Goal: Transaction & Acquisition: Purchase product/service

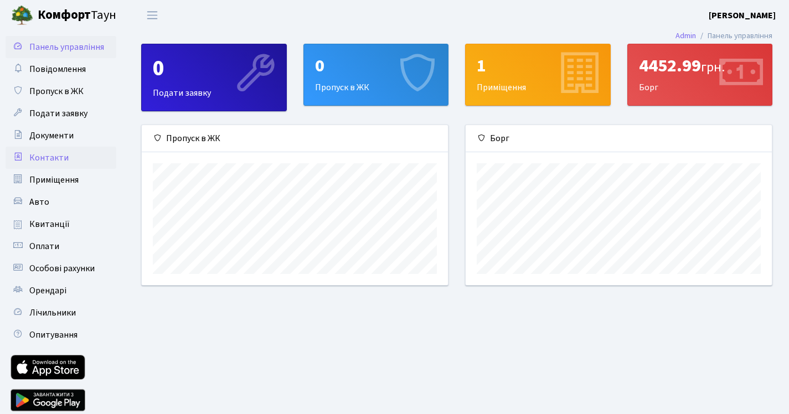
scroll to position [160, 306]
click at [54, 251] on span "Оплати" at bounding box center [44, 246] width 30 height 12
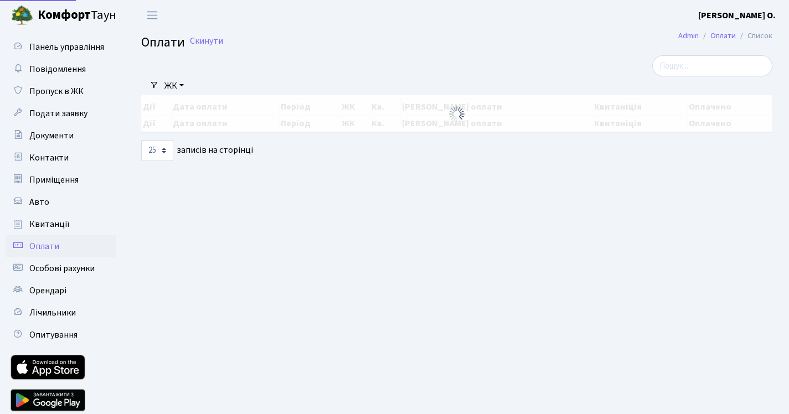
select select "25"
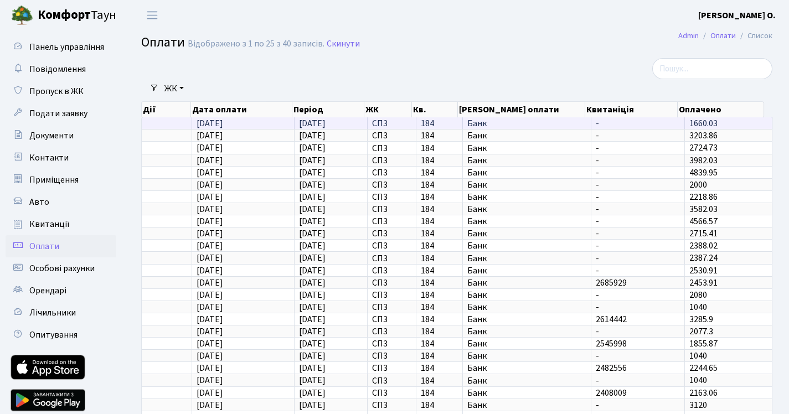
click at [211, 123] on span "03.09.2025" at bounding box center [210, 123] width 27 height 12
click at [164, 126] on td at bounding box center [167, 123] width 50 height 12
click at [295, 123] on td "03.09.2025" at bounding box center [331, 123] width 73 height 12
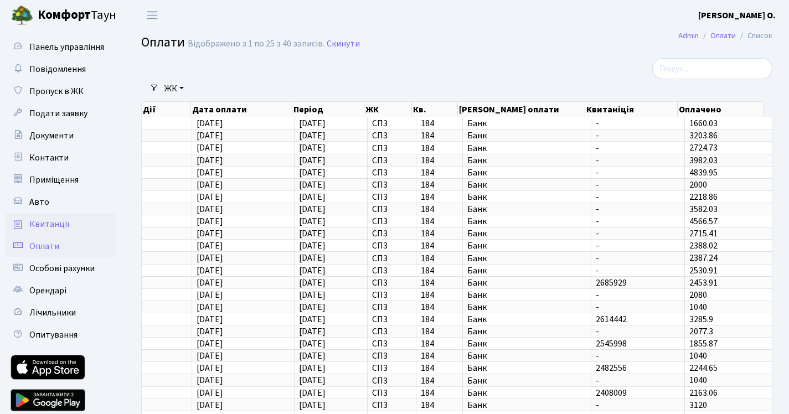
click at [54, 214] on link "Квитанції" at bounding box center [61, 224] width 111 height 22
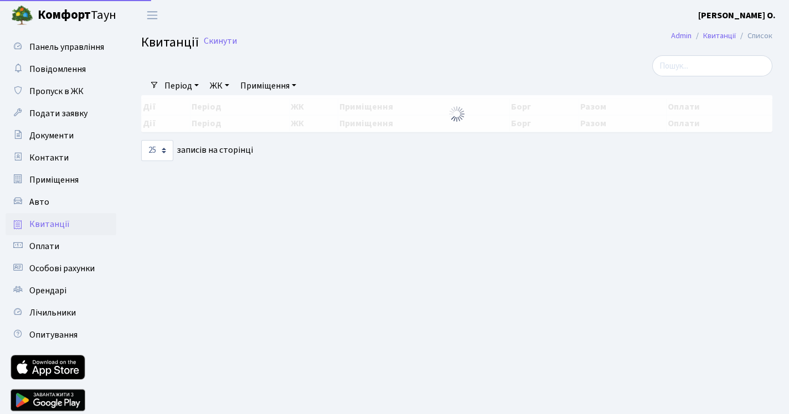
select select "25"
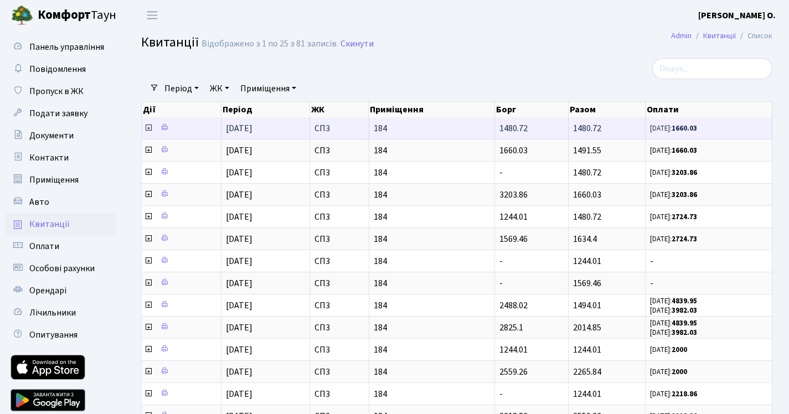
click at [148, 125] on icon at bounding box center [148, 127] width 9 height 9
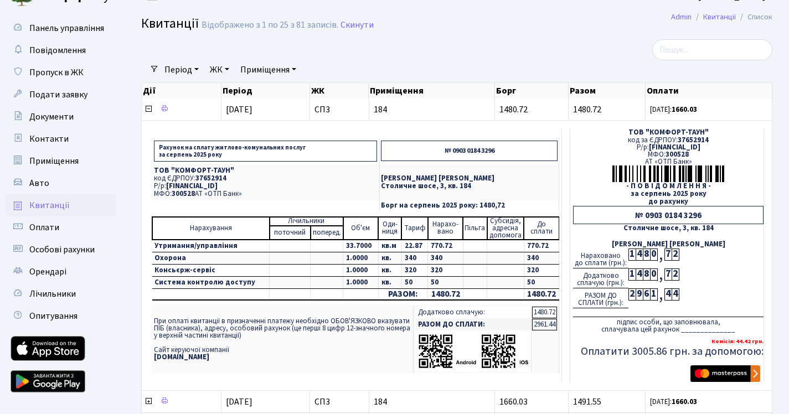
scroll to position [20, 0]
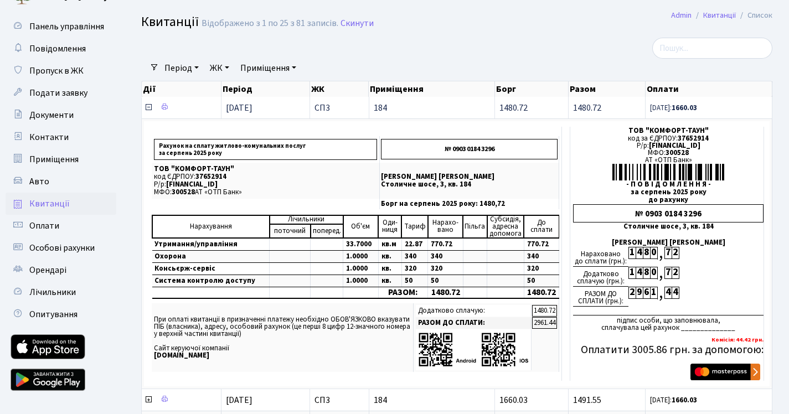
click at [147, 110] on icon at bounding box center [148, 107] width 9 height 9
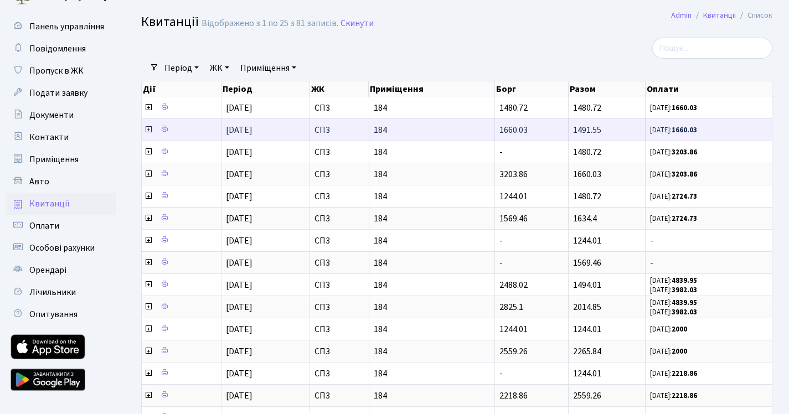
click at [145, 130] on icon at bounding box center [148, 129] width 9 height 9
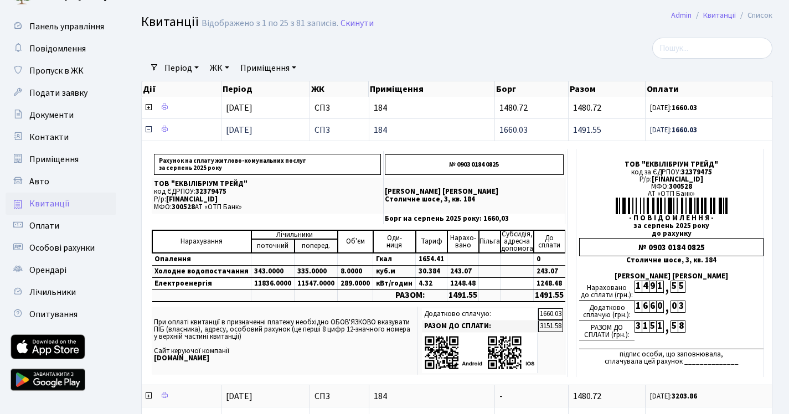
click at [145, 130] on icon at bounding box center [148, 129] width 9 height 9
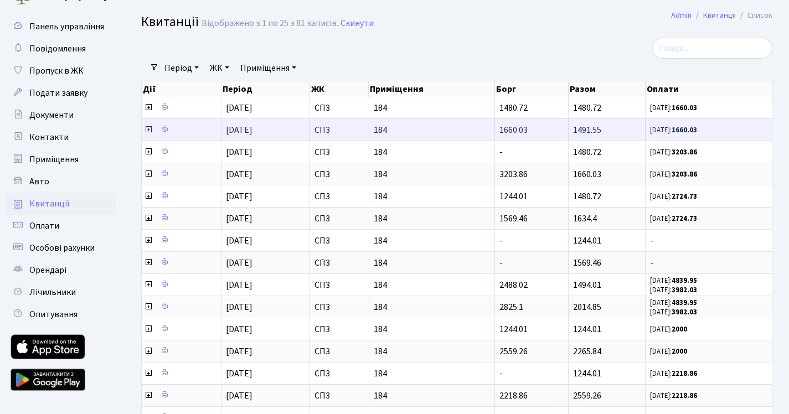
scroll to position [12, 0]
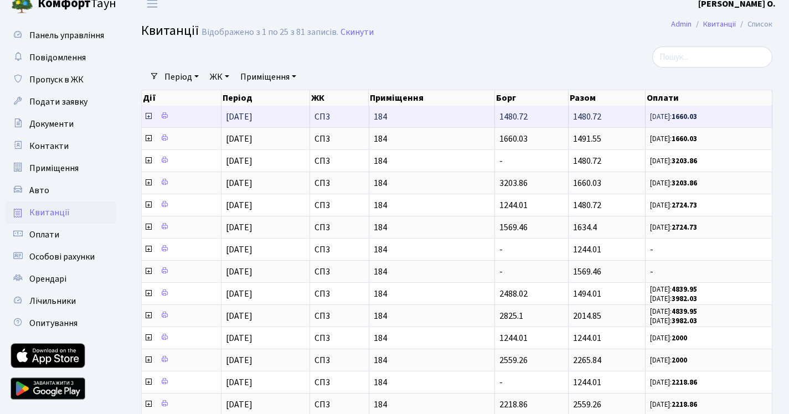
click at [147, 117] on icon at bounding box center [148, 116] width 9 height 9
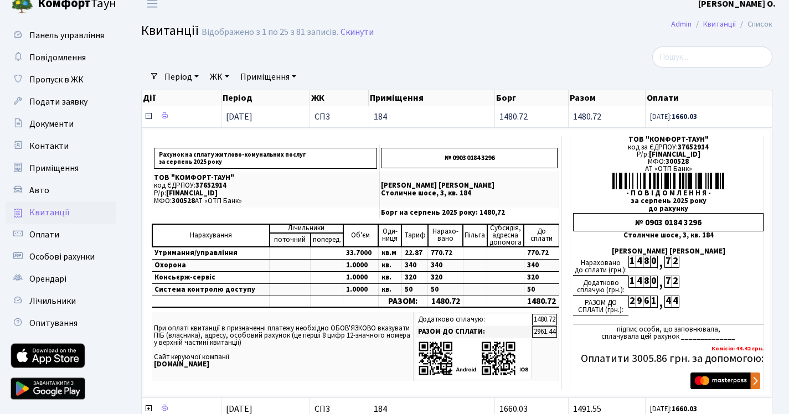
click at [147, 117] on icon at bounding box center [148, 116] width 9 height 9
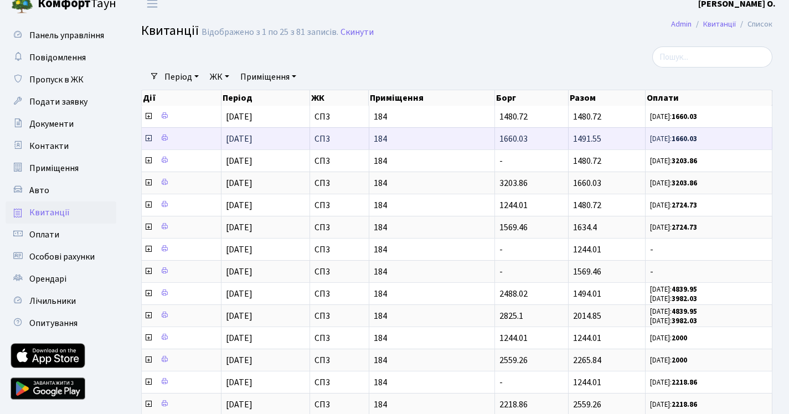
click at [150, 137] on icon at bounding box center [148, 138] width 9 height 9
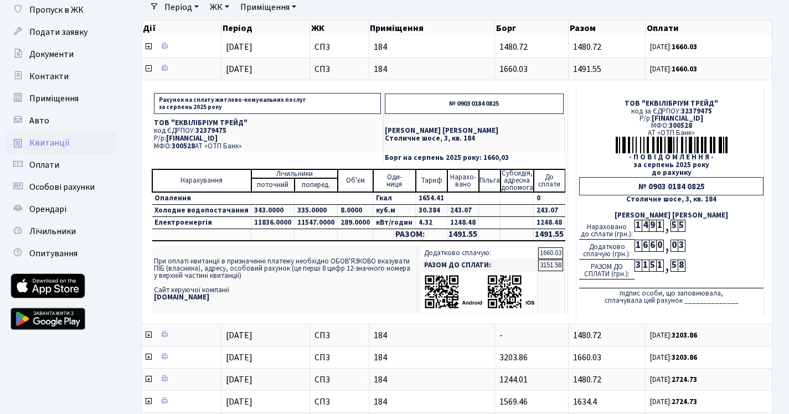
scroll to position [80, 0]
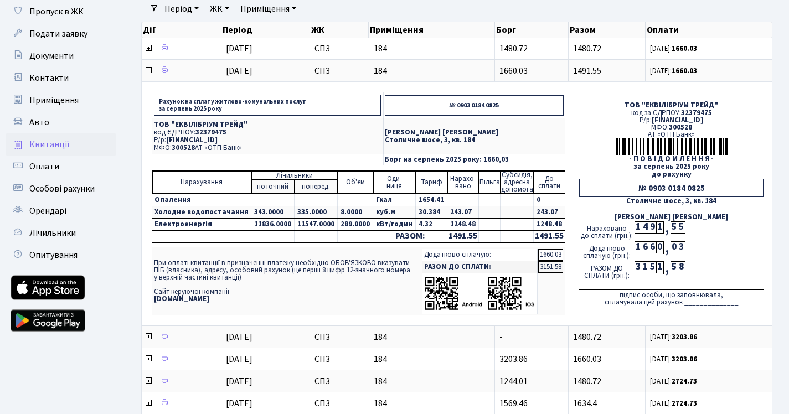
click at [534, 236] on td "1491.55" at bounding box center [550, 237] width 32 height 12
copy table "1491.55"
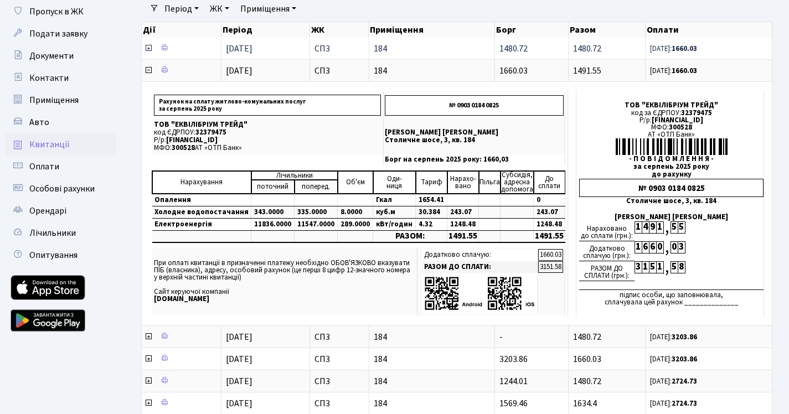
click at [147, 48] on icon at bounding box center [148, 48] width 9 height 9
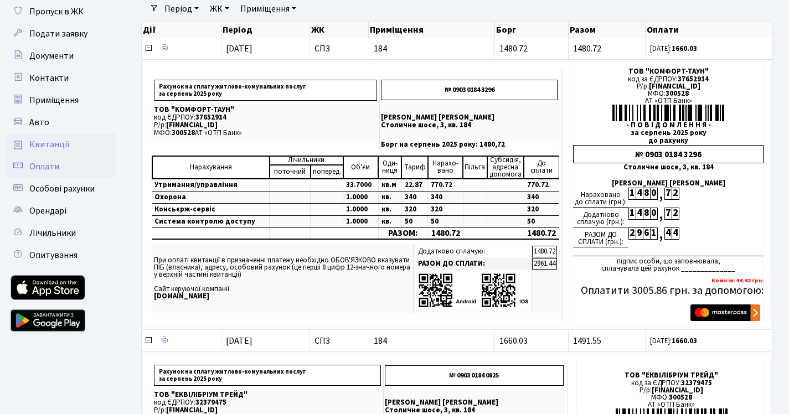
click at [54, 164] on span "Оплати" at bounding box center [44, 167] width 30 height 12
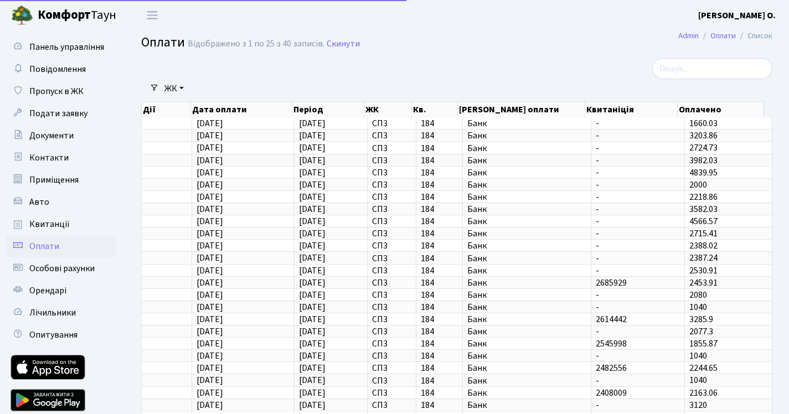
select select "25"
click at [54, 263] on span "Особові рахунки" at bounding box center [61, 268] width 65 height 12
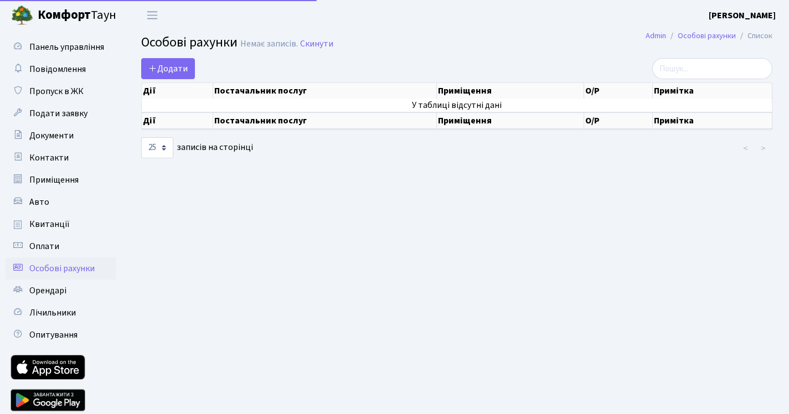
select select "25"
click at [57, 245] on span "Оплати" at bounding box center [44, 246] width 30 height 12
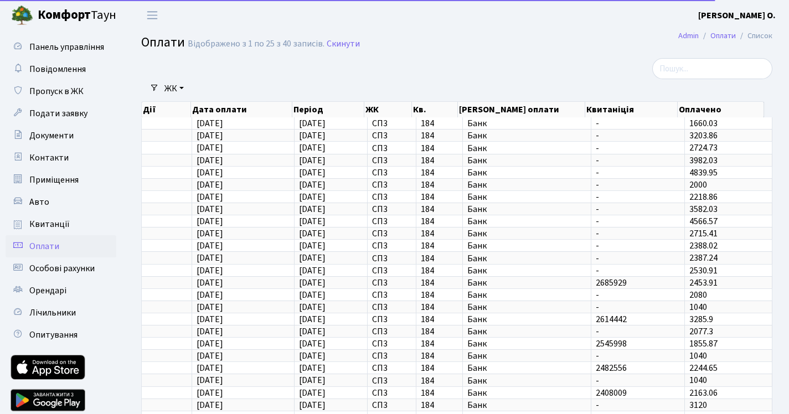
select select "25"
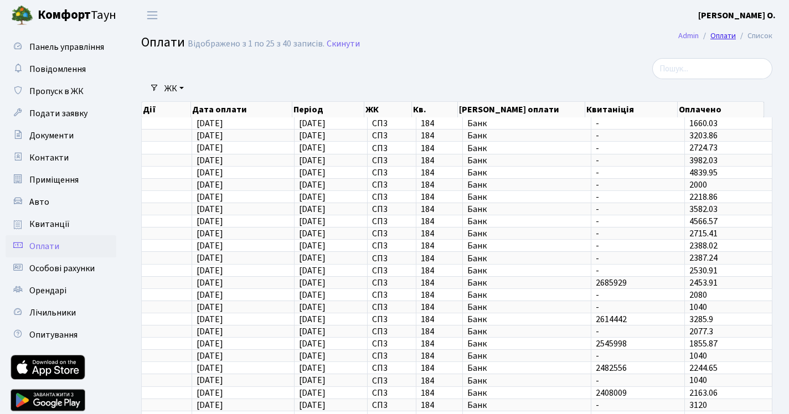
click at [714, 40] on link "Оплати" at bounding box center [722, 36] width 25 height 12
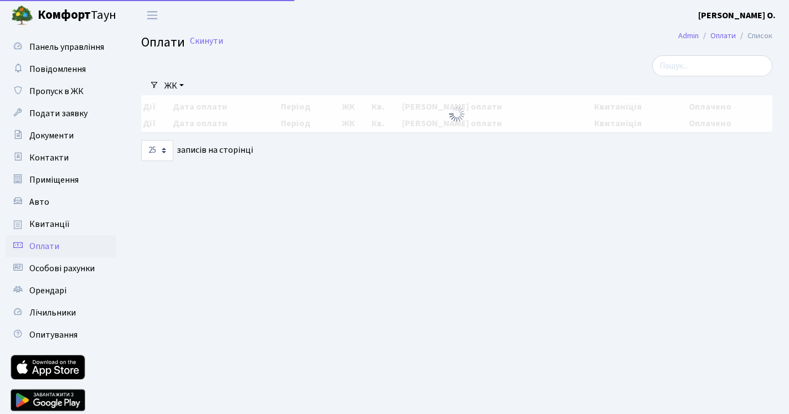
select select "25"
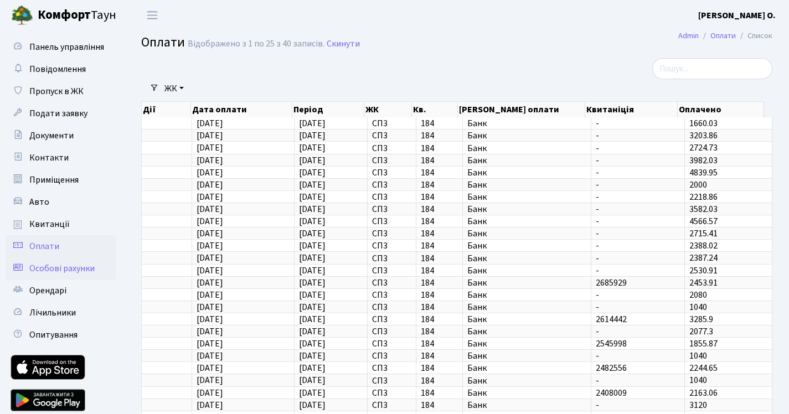
click at [59, 267] on span "Особові рахунки" at bounding box center [61, 268] width 65 height 12
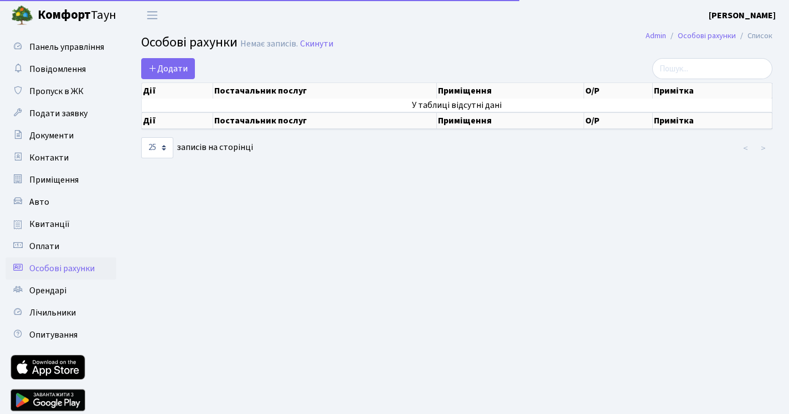
select select "25"
click at [64, 249] on link "Оплати" at bounding box center [61, 246] width 111 height 22
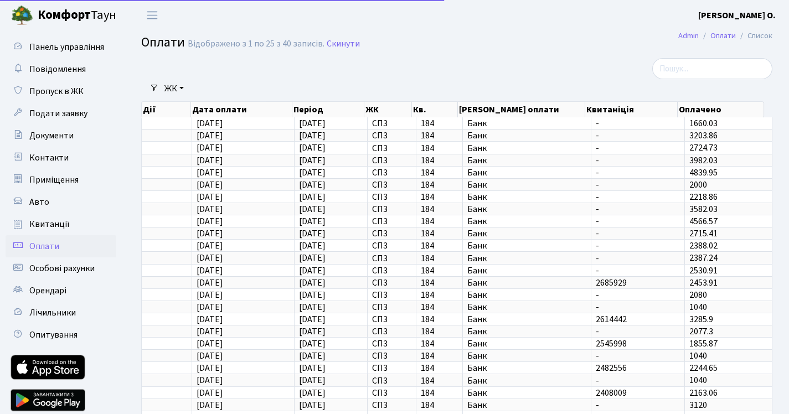
select select "25"
click at [717, 34] on link "Оплати" at bounding box center [722, 36] width 25 height 12
select select "25"
click at [65, 224] on span "Квитанції" at bounding box center [49, 224] width 40 height 12
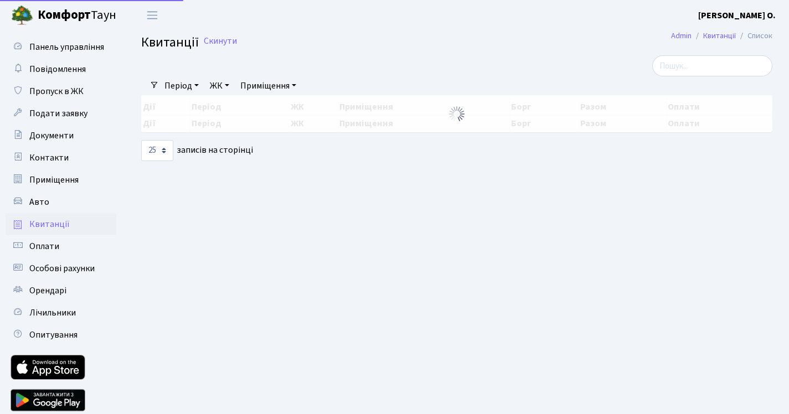
select select "25"
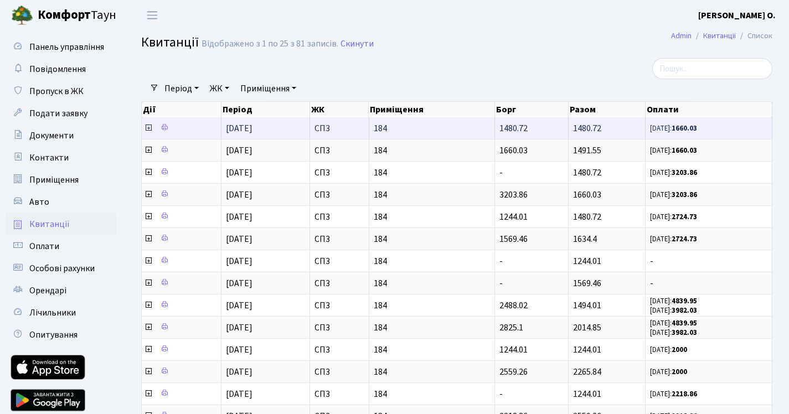
click at [711, 132] on span "03.09.25: 1660.03" at bounding box center [708, 127] width 117 height 9
click at [146, 130] on icon at bounding box center [148, 127] width 9 height 9
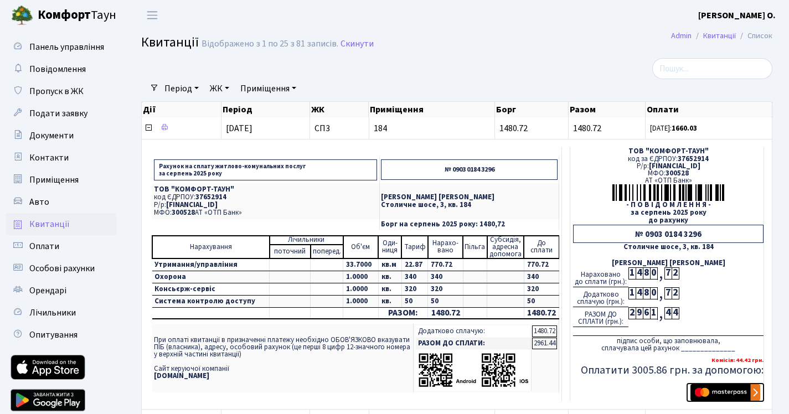
click at [741, 387] on img "submit" at bounding box center [725, 392] width 70 height 17
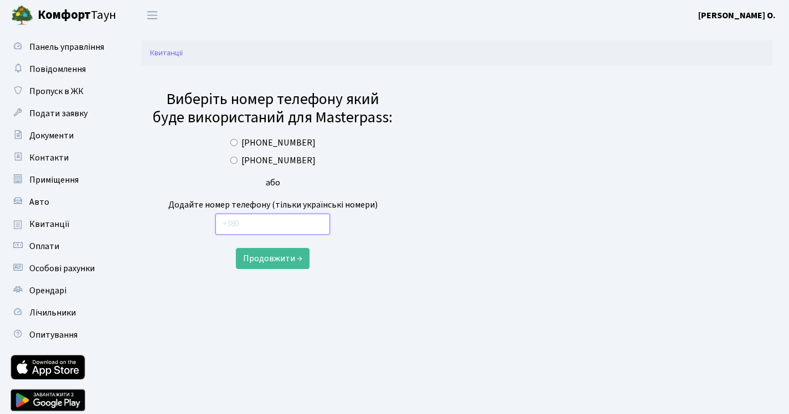
click at [268, 226] on input "text" at bounding box center [272, 224] width 115 height 21
click at [280, 162] on label "+380973405763" at bounding box center [278, 160] width 74 height 13
click at [238, 162] on input "+380973405763" at bounding box center [233, 160] width 7 height 7
radio input "true"
click at [280, 159] on label "+380973405763" at bounding box center [278, 160] width 74 height 13
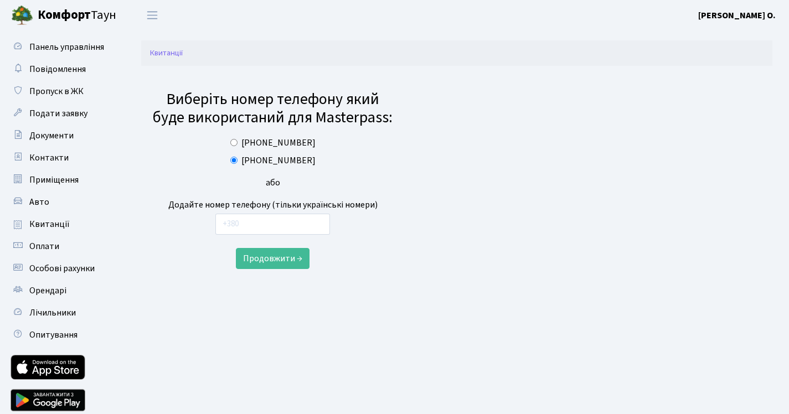
click at [238, 159] on input "+380973405763" at bounding box center [233, 160] width 7 height 7
click at [280, 159] on label "+380973405763" at bounding box center [278, 160] width 74 height 13
click at [238, 159] on input "+380973405763" at bounding box center [233, 160] width 7 height 7
click at [273, 261] on button "Продовжити →" at bounding box center [273, 258] width 74 height 21
